Goal: Transaction & Acquisition: Purchase product/service

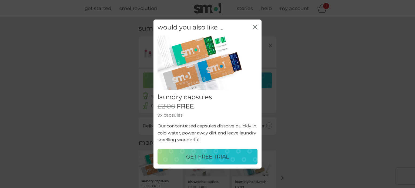
click at [216, 152] on p "GET FREE TRIAL" at bounding box center [207, 156] width 43 height 9
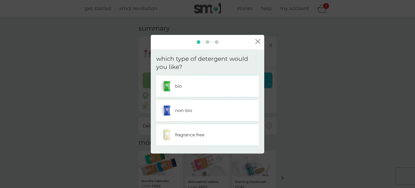
click at [206, 93] on div "bio" at bounding box center [207, 86] width 103 height 22
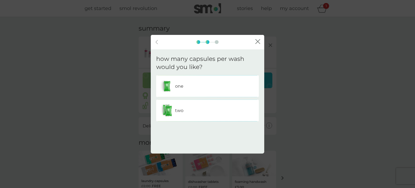
click at [213, 88] on div "one" at bounding box center [207, 85] width 94 height 13
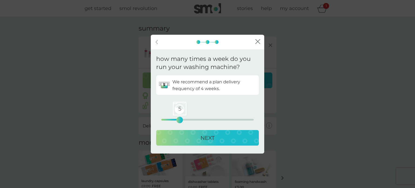
click at [180, 119] on div "5 0 12.5 25" at bounding box center [207, 120] width 92 height 2
click at [175, 119] on div "4 0 12.5 25" at bounding box center [207, 120] width 92 height 2
click at [172, 119] on div "3 0 12.5 25" at bounding box center [207, 120] width 92 height 2
click at [168, 120] on div "2 0 12.5 25" at bounding box center [207, 120] width 92 height 2
click at [169, 120] on div "2" at bounding box center [168, 120] width 2 height 2
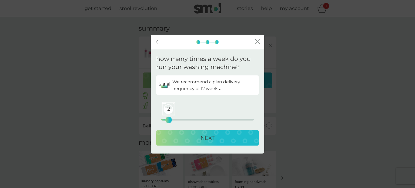
click at [186, 138] on div "NEXT" at bounding box center [207, 137] width 92 height 9
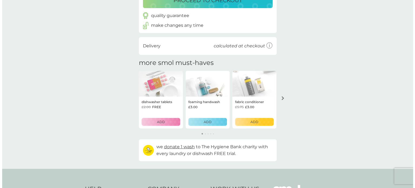
scroll to position [113, 0]
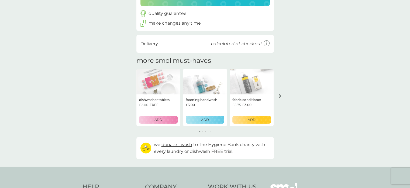
click at [161, 120] on p "ADD" at bounding box center [159, 119] width 8 height 5
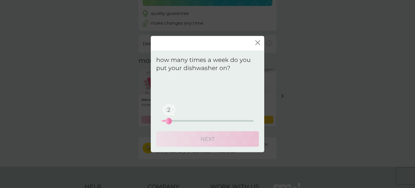
click at [168, 120] on div "2 0 12.5 25" at bounding box center [207, 121] width 92 height 2
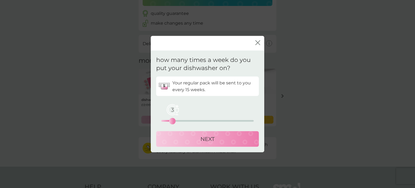
click at [171, 120] on div "3" at bounding box center [172, 121] width 2 height 2
click at [173, 120] on div "3" at bounding box center [172, 121] width 2 height 2
click at [175, 120] on div "4" at bounding box center [176, 121] width 2 height 2
click at [169, 139] on div "NEXT" at bounding box center [207, 138] width 92 height 9
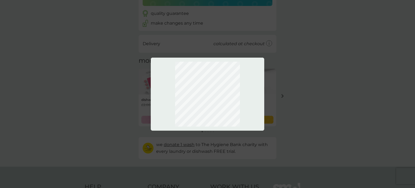
click at [269, 103] on div at bounding box center [207, 94] width 415 height 188
click at [317, 104] on div at bounding box center [207, 94] width 415 height 188
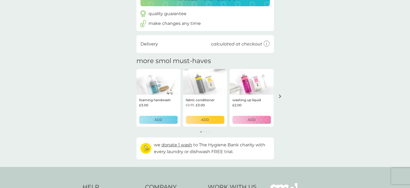
click at [161, 120] on p "ADD" at bounding box center [159, 119] width 8 height 5
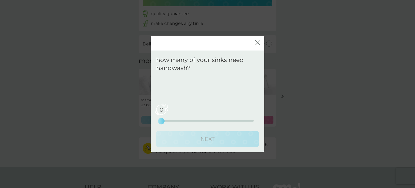
click at [167, 120] on div "0 0 2.5 5" at bounding box center [207, 121] width 92 height 2
click at [169, 120] on div "0 0 2.5 5" at bounding box center [207, 121] width 92 height 2
click at [170, 120] on div "0 0 2.5 5" at bounding box center [207, 121] width 92 height 2
click at [161, 120] on div "0" at bounding box center [161, 121] width 2 height 2
drag, startPoint x: 161, startPoint y: 120, endPoint x: 167, endPoint y: 121, distance: 6.0
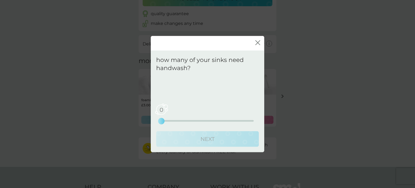
click at [167, 121] on div "0 0 2.5 5" at bounding box center [207, 121] width 92 height 2
drag, startPoint x: 162, startPoint y: 122, endPoint x: 172, endPoint y: 121, distance: 10.3
click at [172, 121] on div "0 0 2.5 5" at bounding box center [207, 121] width 92 height 2
click at [172, 121] on span at bounding box center [170, 121] width 18 height 2
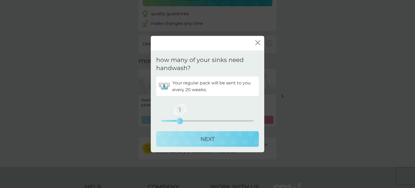
click at [195, 119] on div "1 0 2.5 5" at bounding box center [207, 113] width 92 height 22
drag, startPoint x: 175, startPoint y: 124, endPoint x: 179, endPoint y: 123, distance: 4.4
click at [179, 123] on div "1 0 2.5 5" at bounding box center [207, 113] width 92 height 22
drag, startPoint x: 179, startPoint y: 123, endPoint x: 192, endPoint y: 121, distance: 13.2
click at [192, 121] on div "1 0 2.5 5" at bounding box center [207, 121] width 92 height 2
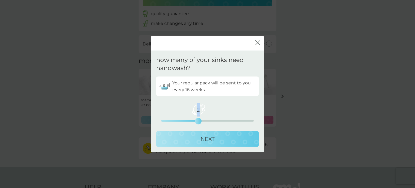
click at [194, 131] on button "NEXT" at bounding box center [207, 139] width 103 height 16
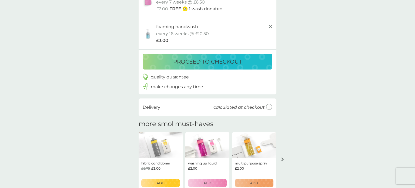
scroll to position [208, 0]
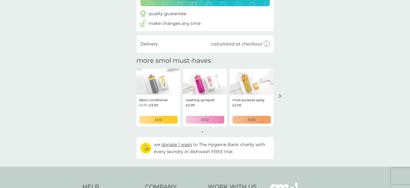
click at [200, 120] on div "ADD" at bounding box center [205, 119] width 32 height 5
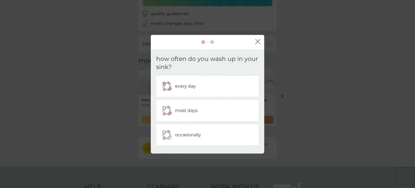
click at [187, 107] on div "most days" at bounding box center [207, 110] width 94 height 13
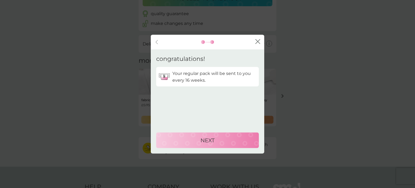
click at [189, 142] on div "NEXT" at bounding box center [207, 139] width 92 height 9
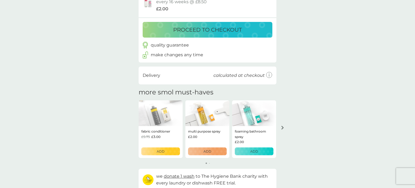
scroll to position [239, 0]
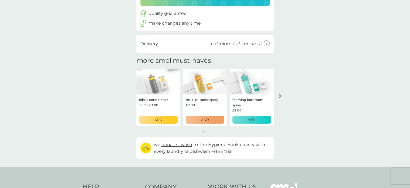
click at [199, 118] on div "ADD" at bounding box center [205, 119] width 32 height 5
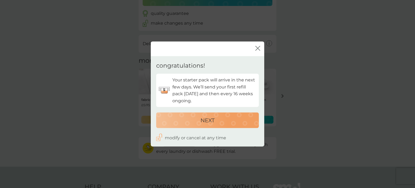
click at [199, 118] on div "NEXT" at bounding box center [207, 120] width 92 height 9
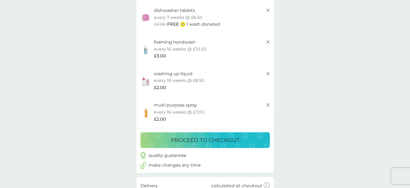
scroll to position [130, 0]
click at [202, 136] on p "proceed to checkout" at bounding box center [205, 139] width 69 height 9
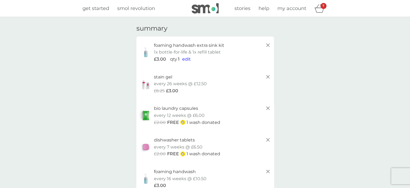
click at [100, 9] on span "get started" at bounding box center [96, 8] width 27 height 6
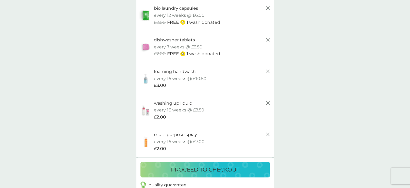
scroll to position [100, 0]
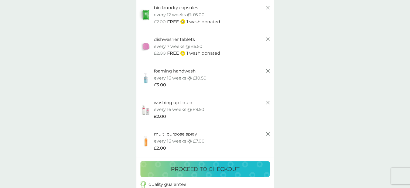
click at [189, 168] on p "proceed to checkout" at bounding box center [205, 168] width 69 height 9
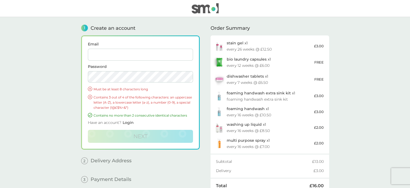
click at [117, 61] on form "Email Password Must be at least 8 characters long Contains 3 out of 4 of the fo…" at bounding box center [140, 92] width 105 height 100
click at [154, 54] on input "Email" at bounding box center [140, 55] width 105 height 12
type input "[EMAIL_ADDRESS][DOMAIN_NAME]"
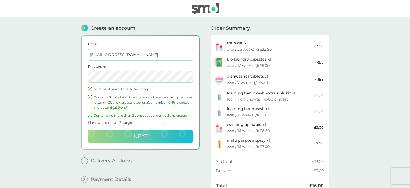
click at [130, 135] on button "Next" at bounding box center [140, 136] width 105 height 13
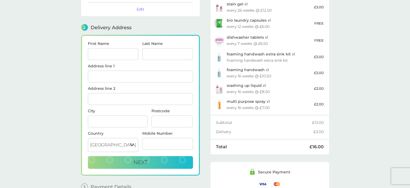
scroll to position [66, 0]
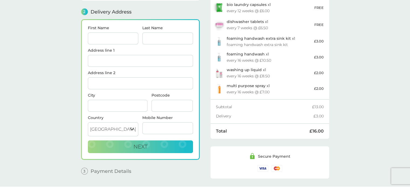
click at [120, 37] on input "First Name" at bounding box center [113, 38] width 51 height 12
type input "[PERSON_NAME]"
type input "[STREET_ADDRESS]"
type input "Maghull"
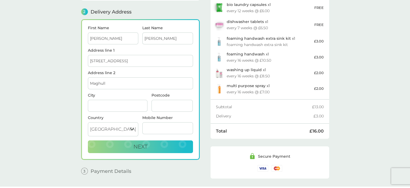
type input "Merseyside"
type input "L31 2JE"
type input "07453608006"
click at [136, 145] on span "Next" at bounding box center [141, 146] width 14 height 6
checkbox input "true"
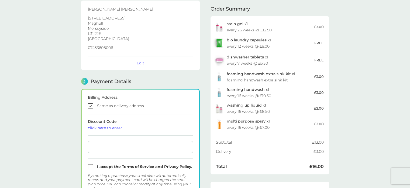
scroll to position [142, 0]
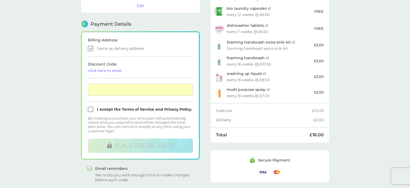
click at [134, 108] on input "checkbox" at bounding box center [140, 109] width 105 height 5
checkbox input "true"
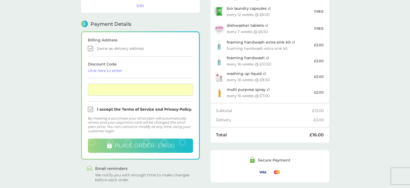
click at [159, 142] on span "PLACE ORDER - £16.00" at bounding box center [145, 145] width 60 height 6
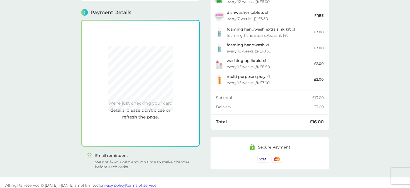
scroll to position [154, 0]
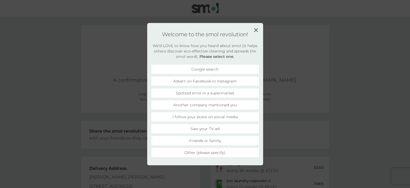
click at [221, 118] on li "I follow your posts on social media" at bounding box center [205, 116] width 108 height 9
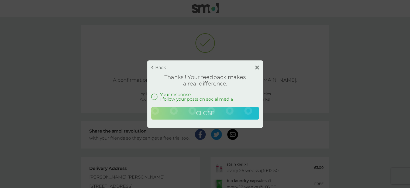
click at [216, 113] on button "Close" at bounding box center [205, 113] width 108 height 13
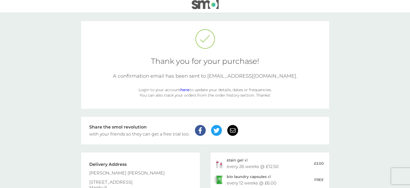
scroll to position [4, 0]
